Goal: Task Accomplishment & Management: Use online tool/utility

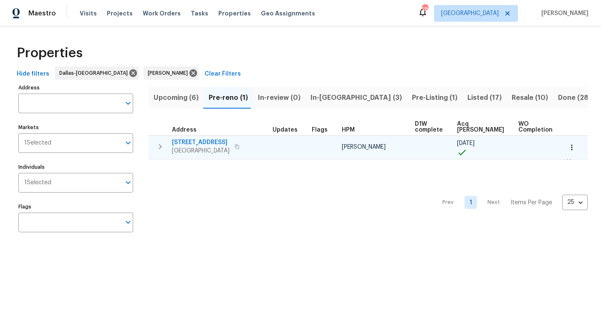
click at [210, 143] on span "4309 Elmwood Ct" at bounding box center [201, 142] width 58 height 8
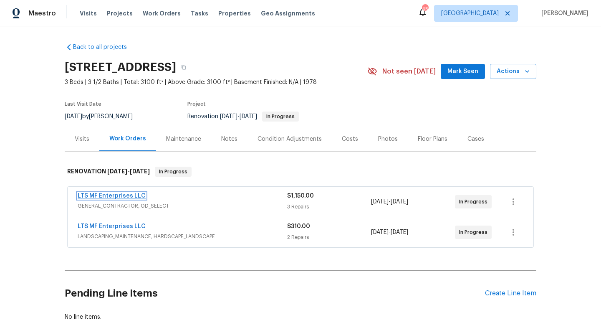
click at [132, 196] on link "LTS MF Enterprises LLC" at bounding box center [112, 196] width 68 height 6
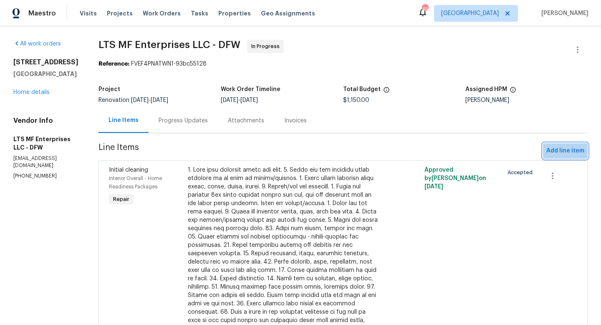
click at [572, 151] on span "Add line item" at bounding box center [565, 151] width 38 height 10
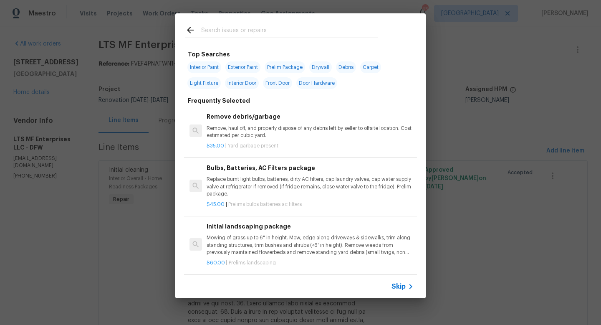
click at [404, 284] on span "Skip" at bounding box center [398, 286] width 14 height 8
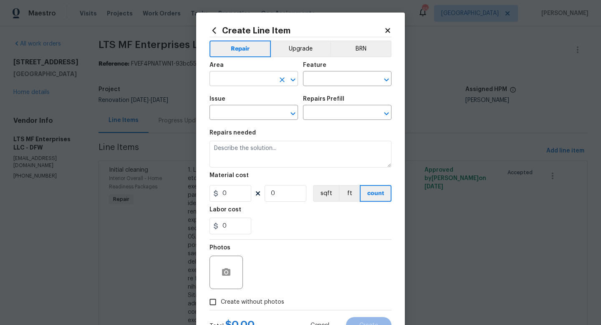
click at [243, 79] on input "text" at bounding box center [241, 79] width 65 height 13
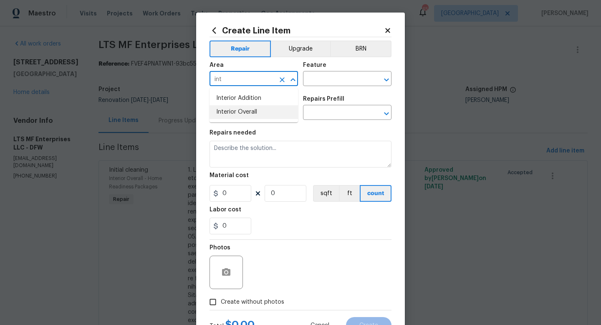
click at [245, 111] on li "Interior Overall" at bounding box center [253, 112] width 88 height 14
type input "Interior Overall"
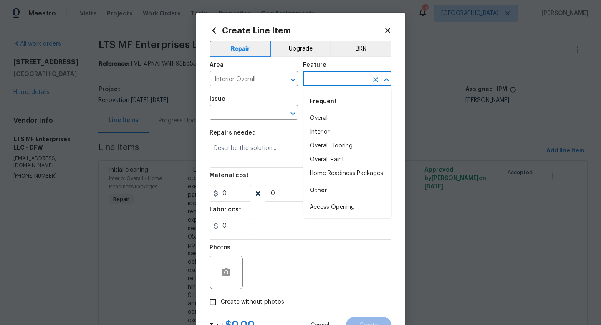
click at [324, 81] on input "text" at bounding box center [335, 79] width 65 height 13
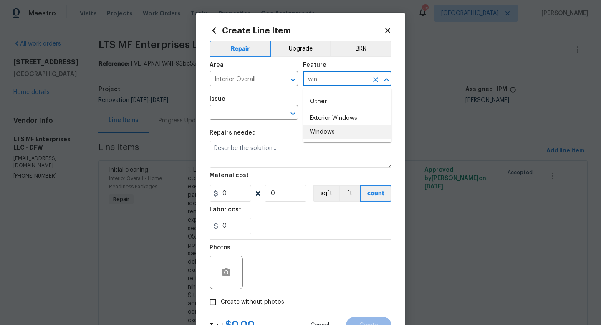
click at [322, 130] on li "Windows" at bounding box center [347, 132] width 88 height 14
type input "Windows"
click at [254, 113] on input "text" at bounding box center [241, 113] width 65 height 13
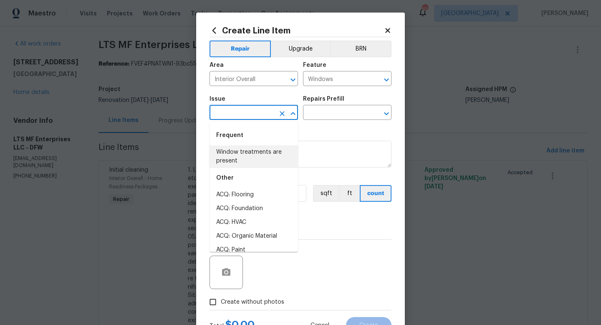
click at [256, 153] on li "Window treatments are present" at bounding box center [253, 156] width 88 height 23
type input "Window treatments are present"
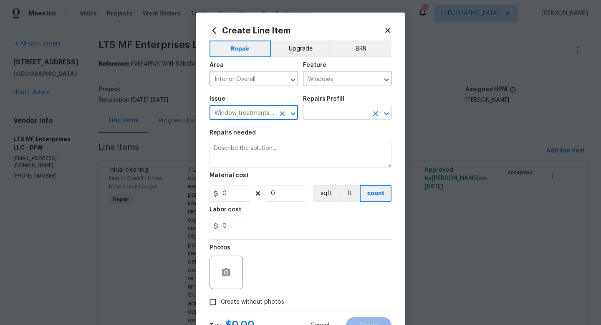
click at [320, 114] on input "text" at bounding box center [335, 113] width 65 height 13
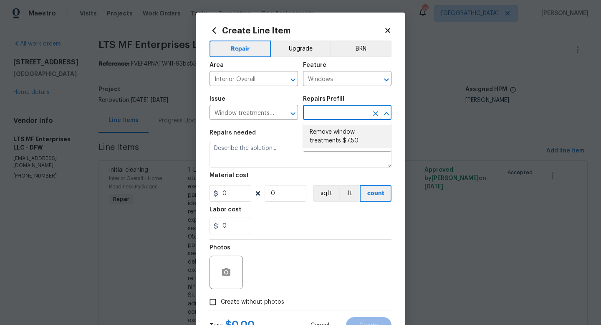
click at [321, 138] on li "Remove window treatments $7.50" at bounding box center [347, 136] width 88 height 23
type input "Remove window treatments $7.50"
type textarea "Remove window treatments throughout home. Patch/touch up all holes/marks left a…"
type input "7.5"
type input "1"
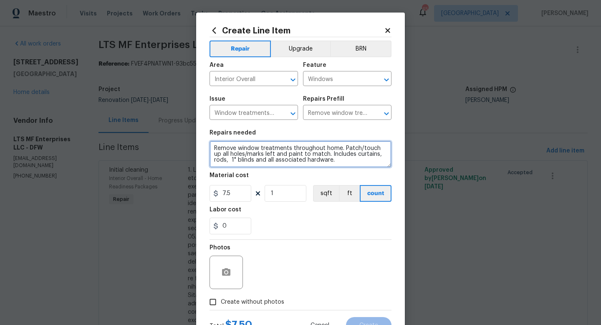
click at [214, 149] on textarea "Remove window treatments throughout home. Patch/touch up all holes/marks left a…" at bounding box center [300, 154] width 182 height 27
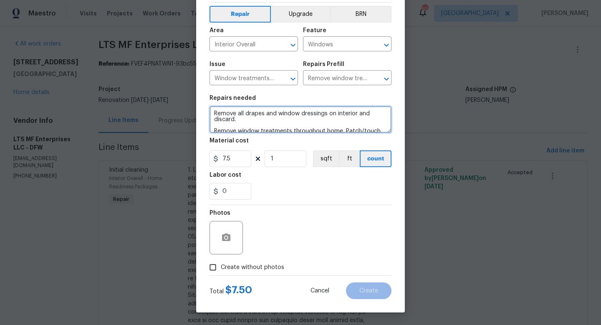
type textarea "Remove all drapes and window dressings on interior and discard. Remove window t…"
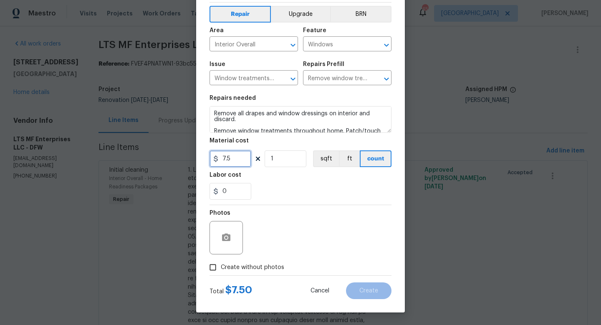
click at [234, 159] on input "7.5" at bounding box center [230, 158] width 42 height 17
type input "150"
click at [225, 267] on span "Create without photos" at bounding box center [252, 267] width 63 height 9
click at [221, 267] on input "Create without photos" at bounding box center [213, 267] width 16 height 16
checkbox input "true"
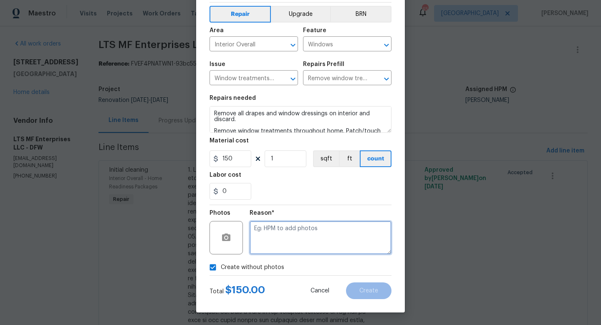
click at [260, 245] on textarea at bounding box center [320, 237] width 142 height 33
type textarea "w"
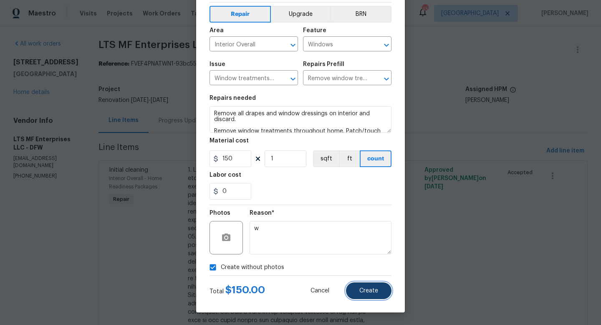
click at [357, 293] on button "Create" at bounding box center [368, 290] width 45 height 17
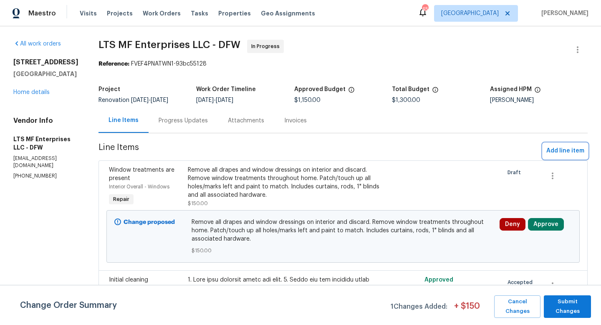
click at [556, 149] on span "Add line item" at bounding box center [565, 151] width 38 height 10
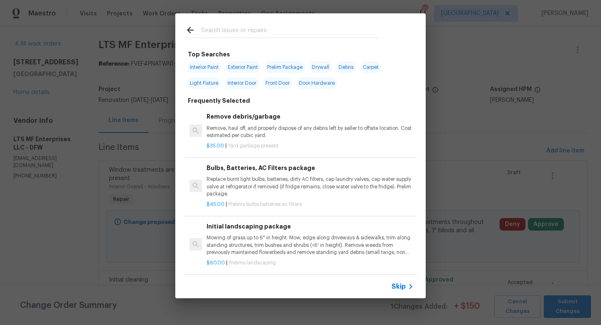
click at [396, 284] on span "Skip" at bounding box center [398, 286] width 14 height 8
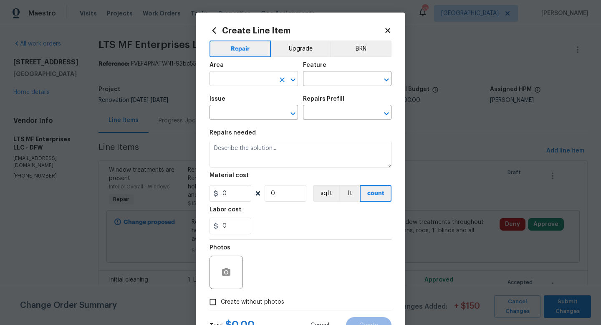
click at [236, 77] on input "text" at bounding box center [241, 79] width 65 height 13
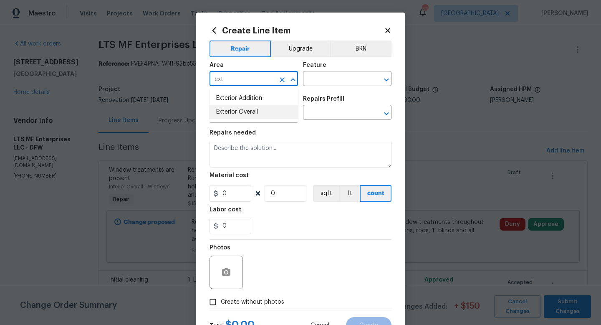
click at [241, 116] on li "Exterior Overall" at bounding box center [253, 112] width 88 height 14
type input "Exterior Overall"
click at [331, 76] on input "text" at bounding box center [335, 79] width 65 height 13
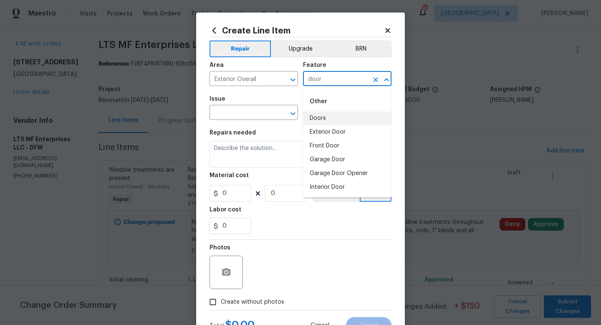
click at [327, 118] on li "Doors" at bounding box center [347, 118] width 88 height 14
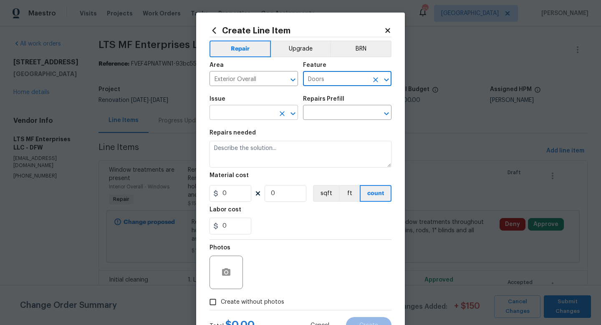
type input "Doors"
click at [253, 114] on input "text" at bounding box center [241, 113] width 65 height 13
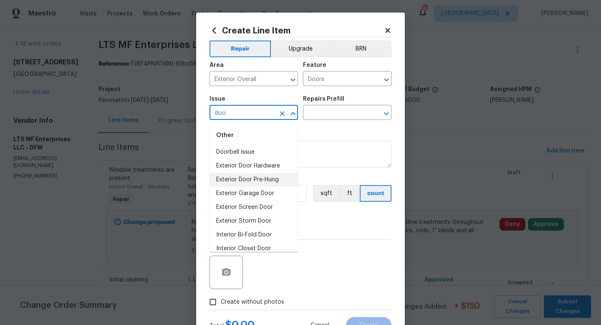
click at [252, 178] on li "Exterior Door Pre-Hung" at bounding box center [253, 180] width 88 height 14
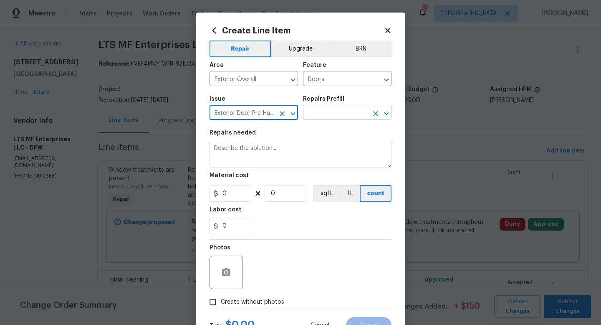
type input "Exterior Door Pre-Hung"
click at [316, 115] on input "text" at bounding box center [335, 113] width 65 height 13
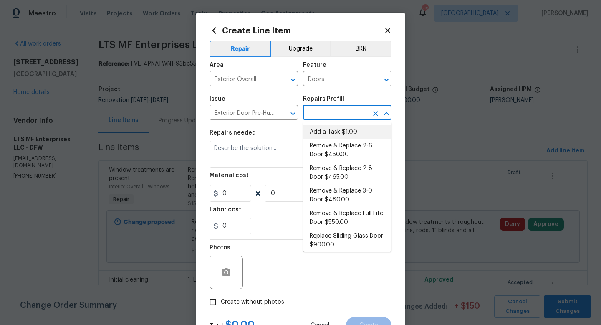
click at [318, 133] on li "Add a Task $1.00" at bounding box center [347, 132] width 88 height 14
type input "Interior Door"
type input "Add a Task $1.00"
type textarea "HPM to detail"
type input "1"
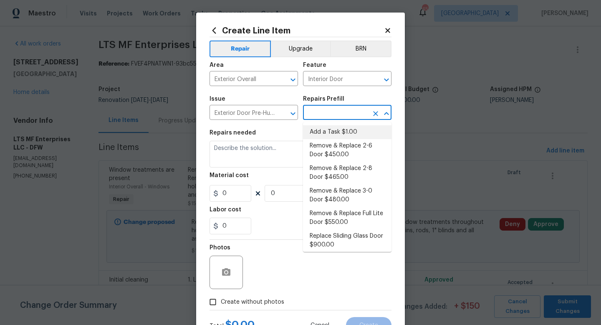
type input "1"
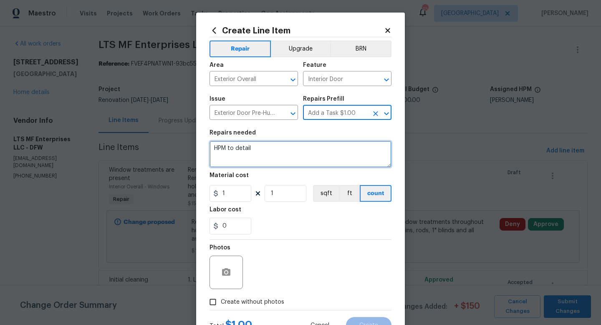
click at [283, 151] on textarea "HPM to detail" at bounding box center [300, 154] width 182 height 27
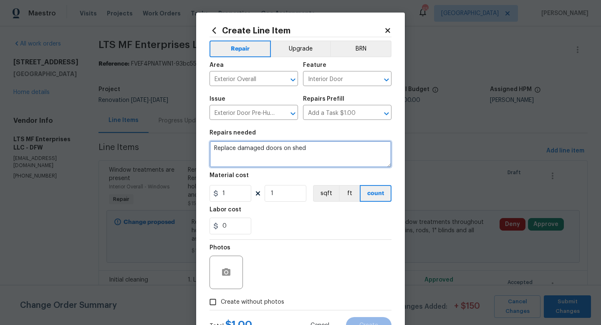
type textarea "Replace damaged doors on shed"
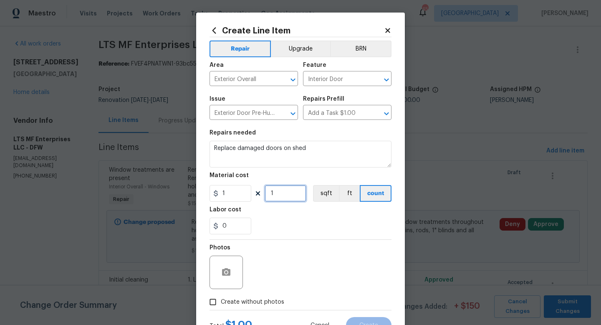
click at [279, 194] on input "1" at bounding box center [285, 193] width 42 height 17
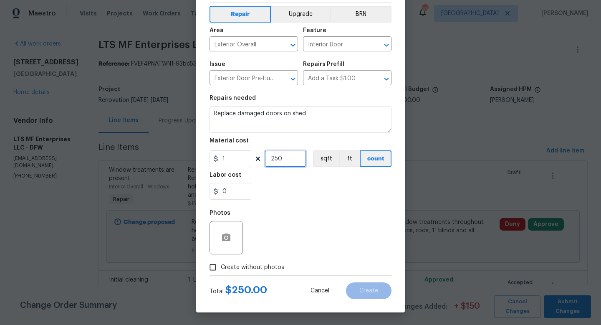
type input "250"
click at [254, 264] on span "Create without photos" at bounding box center [252, 267] width 63 height 9
click at [221, 264] on input "Create without photos" at bounding box center [213, 267] width 16 height 16
checkbox input "true"
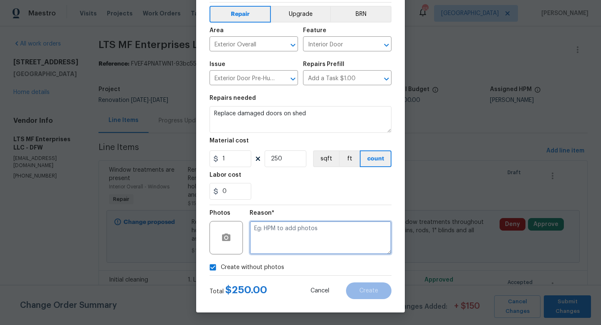
click at [282, 236] on textarea at bounding box center [320, 237] width 142 height 33
type textarea "w"
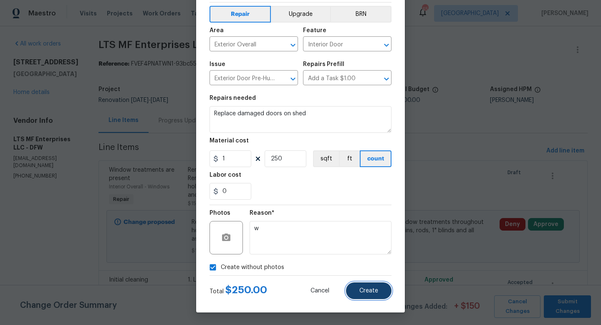
click at [350, 287] on button "Create" at bounding box center [368, 290] width 45 height 17
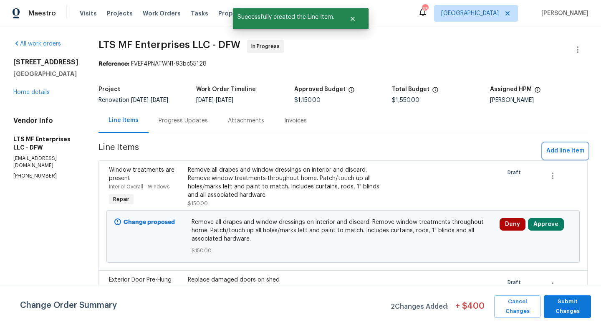
click at [553, 153] on span "Add line item" at bounding box center [565, 151] width 38 height 10
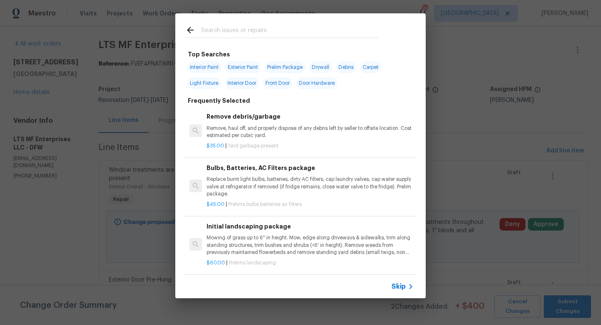
click at [397, 285] on span "Skip" at bounding box center [398, 286] width 14 height 8
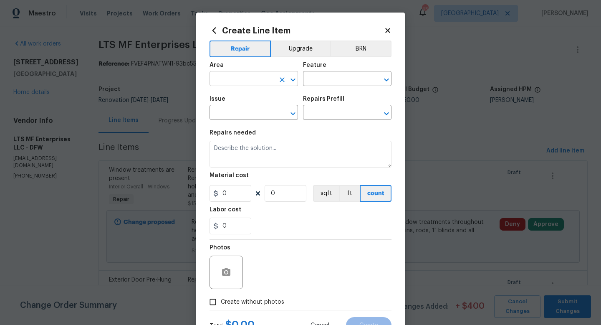
click at [246, 78] on input "text" at bounding box center [241, 79] width 65 height 13
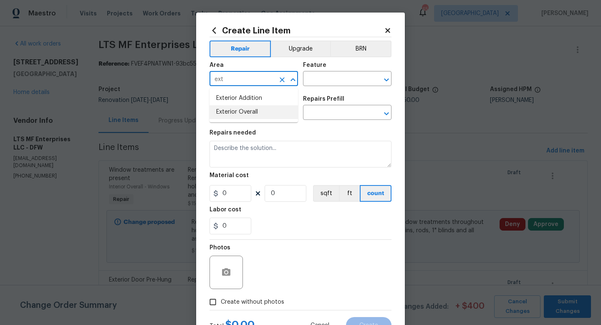
click at [249, 108] on li "Exterior Overall" at bounding box center [253, 112] width 88 height 14
type input "Exterior Overall"
click at [324, 78] on input "text" at bounding box center [335, 79] width 65 height 13
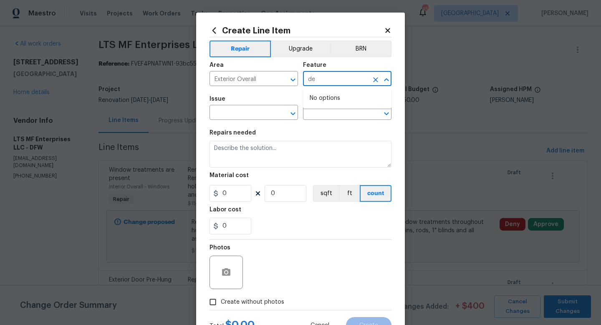
type input "d"
click at [320, 128] on li "Front Yard" at bounding box center [347, 132] width 88 height 14
type input "Front Yard"
click at [261, 116] on input "text" at bounding box center [241, 113] width 65 height 13
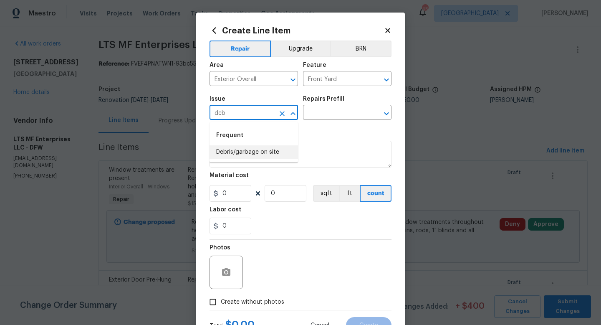
click at [261, 151] on li "Debris/garbage on site" at bounding box center [253, 152] width 88 height 14
type input "Debris/garbage on site"
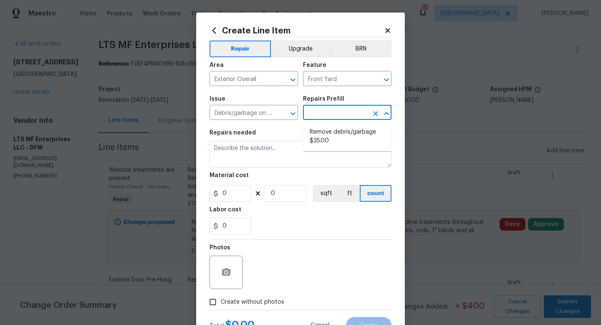
click at [320, 114] on input "text" at bounding box center [335, 113] width 65 height 13
click at [321, 141] on li "Remove debris/garbage $35.00" at bounding box center [347, 136] width 88 height 23
type input "Remove debris/garbage $35.00"
type textarea "Remove, haul off, and properly dispose of any debris left by seller to offsite …"
type input "35"
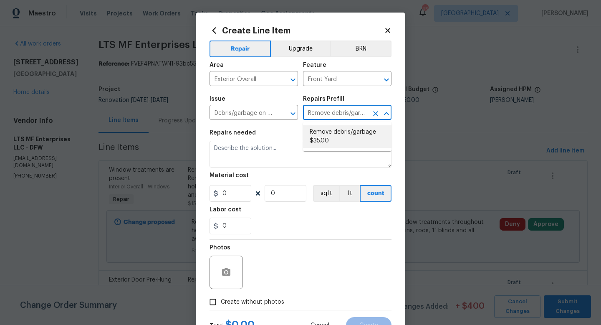
type input "1"
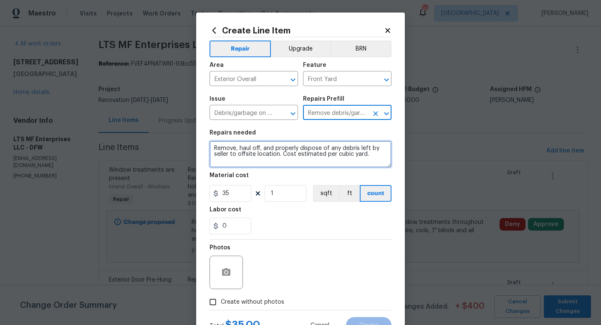
click at [254, 151] on textarea "Remove, haul off, and properly dispose of any debris left by seller to offsite …" at bounding box center [300, 154] width 182 height 27
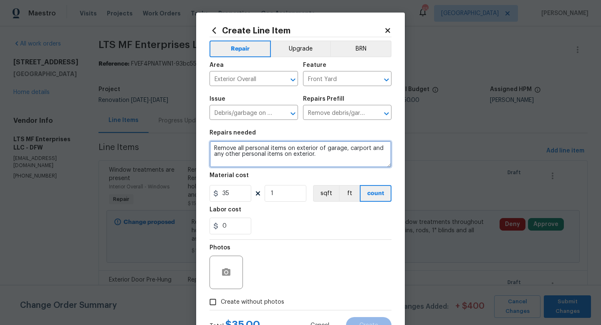
type textarea "Remove all personal items on exterior of garage, carport and any other personal…"
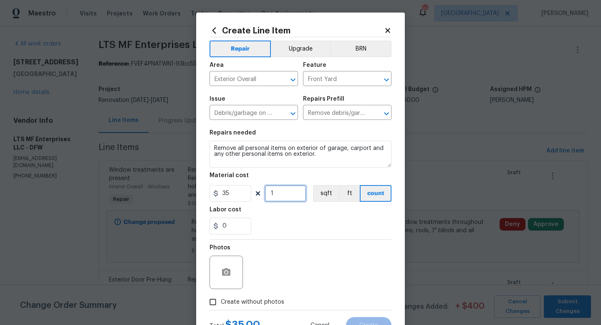
click at [280, 191] on input "1" at bounding box center [285, 193] width 42 height 17
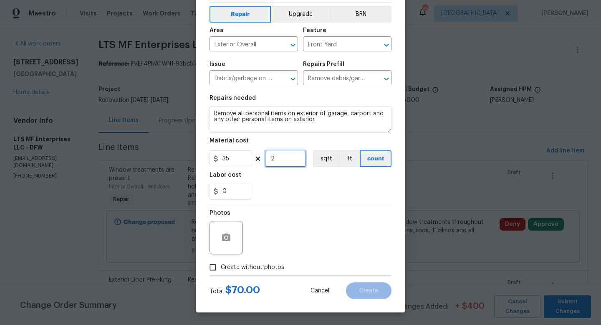
type input "2"
click at [260, 265] on span "Create without photos" at bounding box center [252, 267] width 63 height 9
click at [221, 265] on input "Create without photos" at bounding box center [213, 267] width 16 height 16
checkbox input "true"
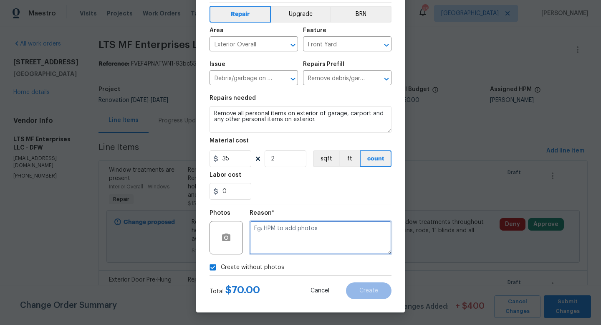
click at [280, 242] on textarea at bounding box center [320, 237] width 142 height 33
type textarea "w"
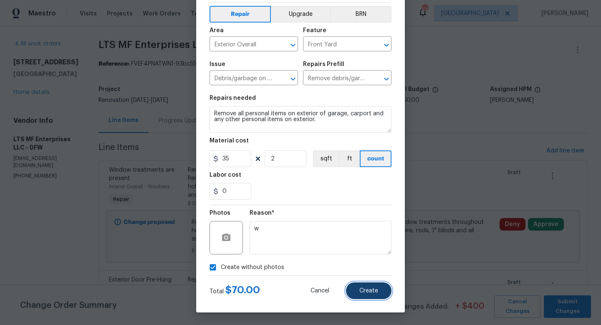
click at [358, 292] on button "Create" at bounding box center [368, 290] width 45 height 17
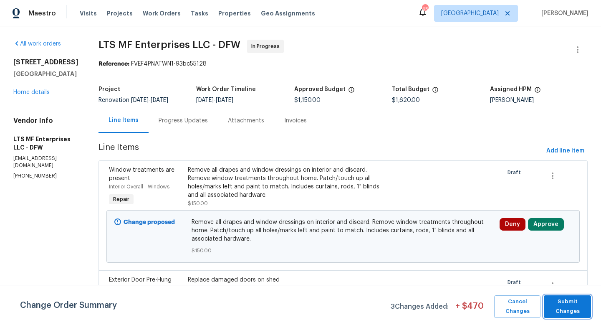
click at [559, 310] on span "Submit Changes" at bounding box center [567, 306] width 39 height 19
